Goal: Information Seeking & Learning: Learn about a topic

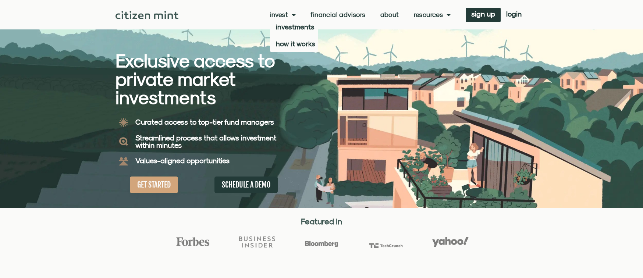
click at [278, 11] on link "Invest" at bounding box center [283, 14] width 26 height 7
click at [281, 12] on link "Invest" at bounding box center [283, 14] width 26 height 7
click at [281, 14] on link "Invest" at bounding box center [283, 14] width 26 height 7
click at [281, 27] on link "investments" at bounding box center [294, 26] width 48 height 17
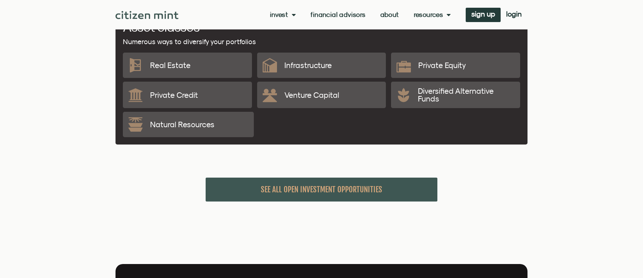
scroll to position [1541, 0]
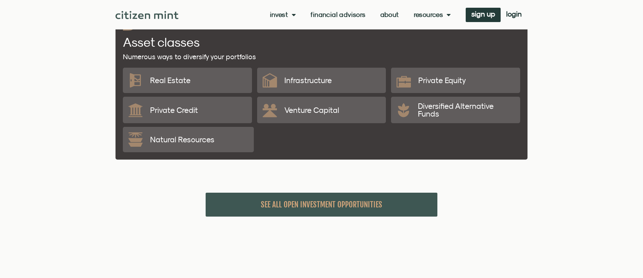
click at [316, 108] on div "Venture Capital" at bounding box center [322, 110] width 118 height 26
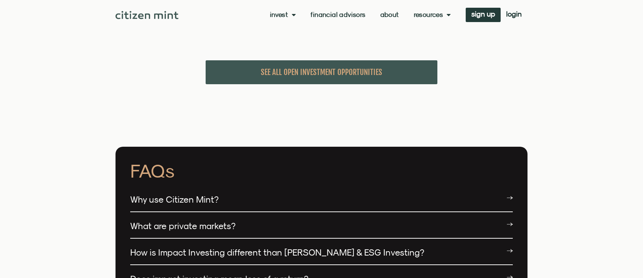
scroll to position [1676, 0]
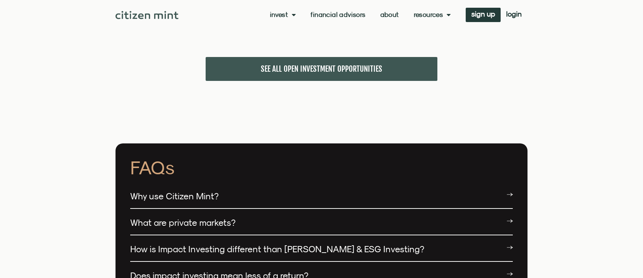
click at [322, 64] on span "SEE ALL OPEN INVESTMENT OPPORTUNITIES" at bounding box center [321, 68] width 121 height 9
